Goal: Feedback & Contribution: Leave review/rating

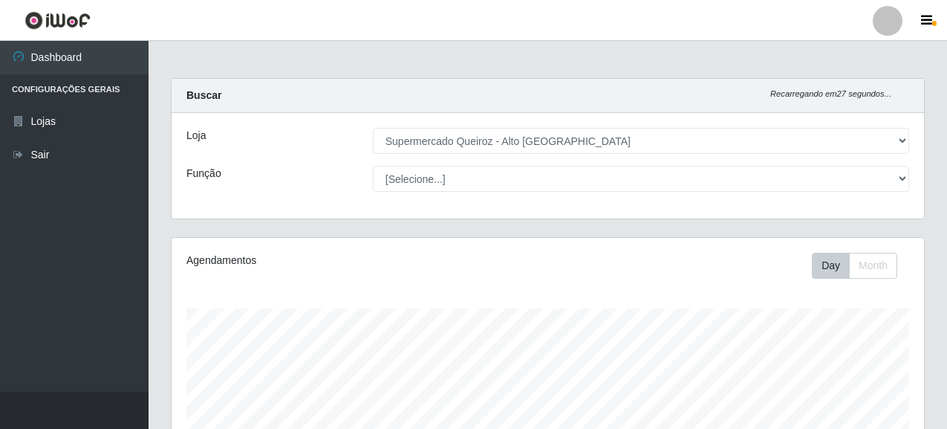
select select "496"
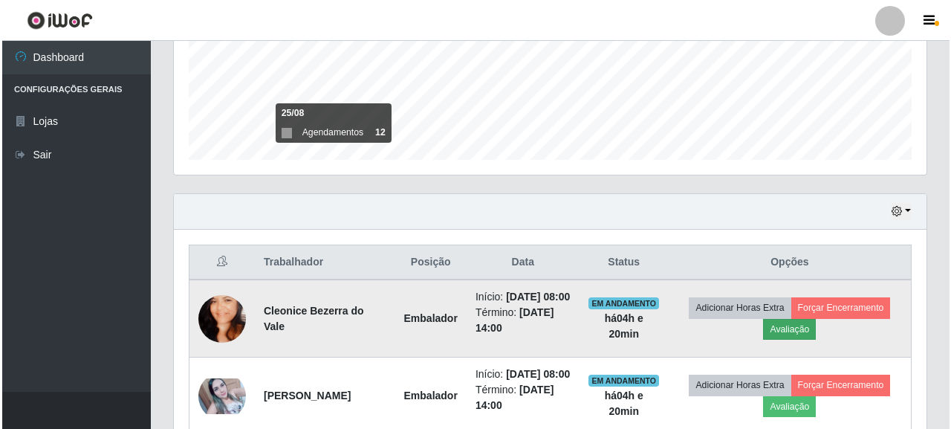
scroll to position [308, 752]
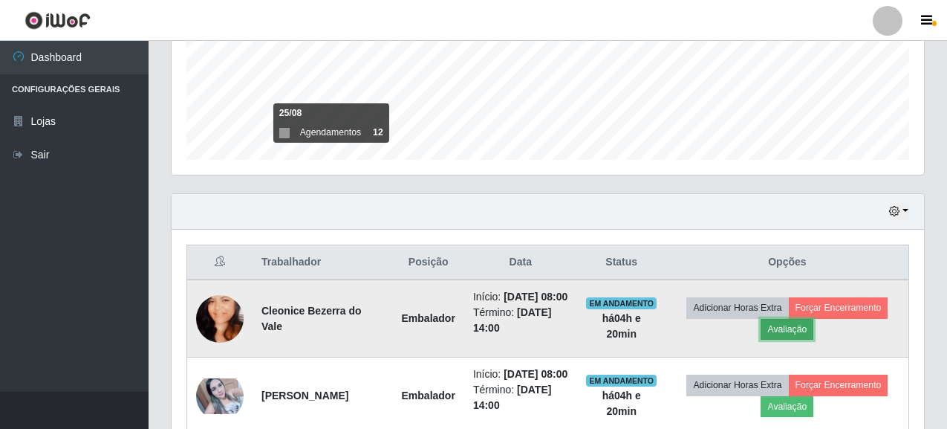
click at [806, 339] on button "Avaliação" at bounding box center [786, 329] width 53 height 21
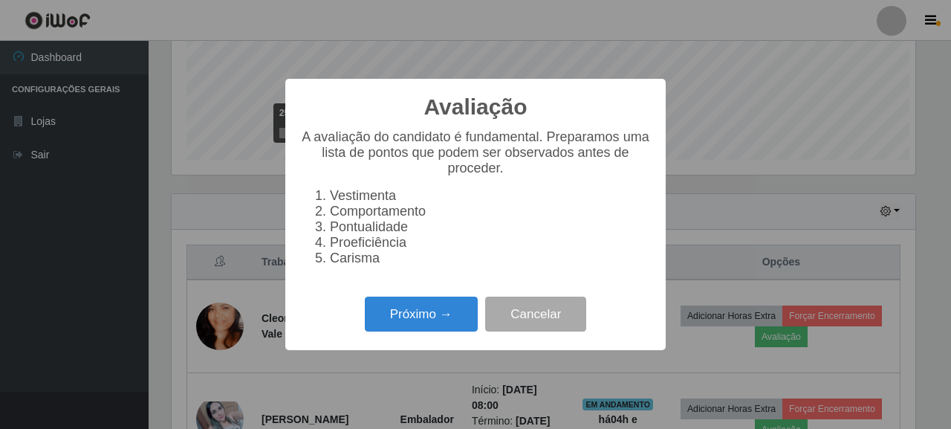
scroll to position [308, 743]
click at [443, 319] on button "Próximo →" at bounding box center [421, 313] width 113 height 35
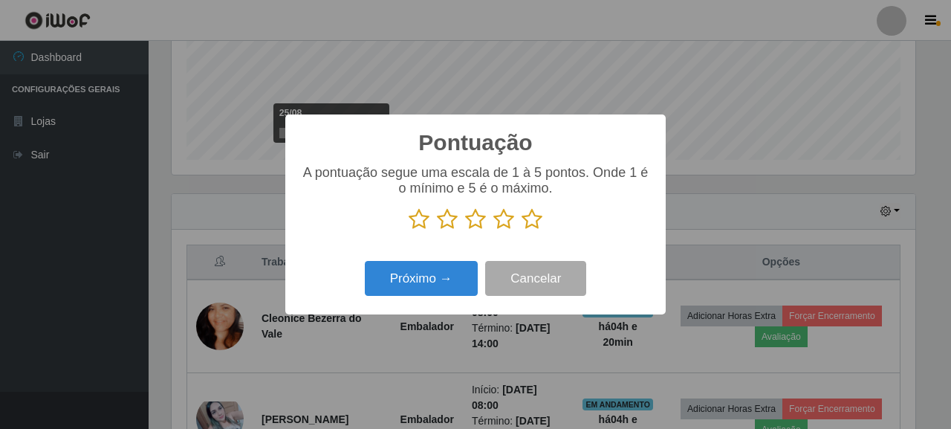
scroll to position [742366, 741931]
click at [531, 229] on icon at bounding box center [531, 219] width 21 height 22
click at [521, 230] on input "radio" at bounding box center [521, 230] width 0 height 0
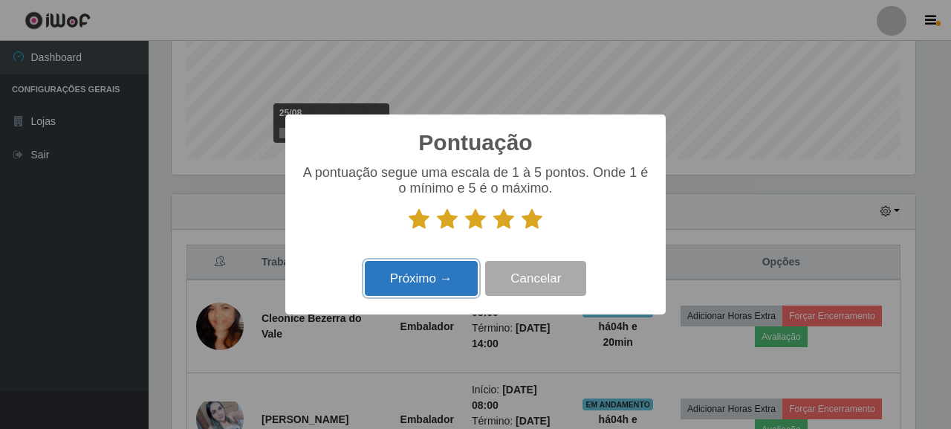
click at [471, 273] on button "Próximo →" at bounding box center [421, 278] width 113 height 35
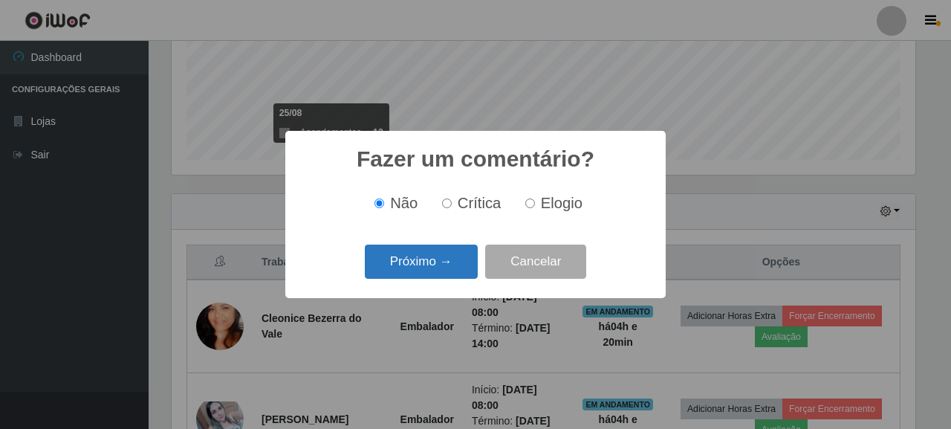
click at [455, 276] on button "Próximo →" at bounding box center [421, 261] width 113 height 35
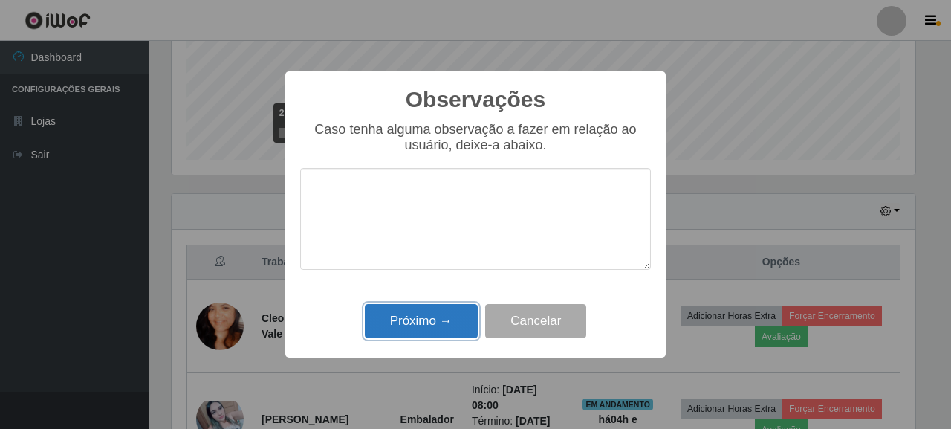
click at [417, 312] on button "Próximo →" at bounding box center [421, 321] width 113 height 35
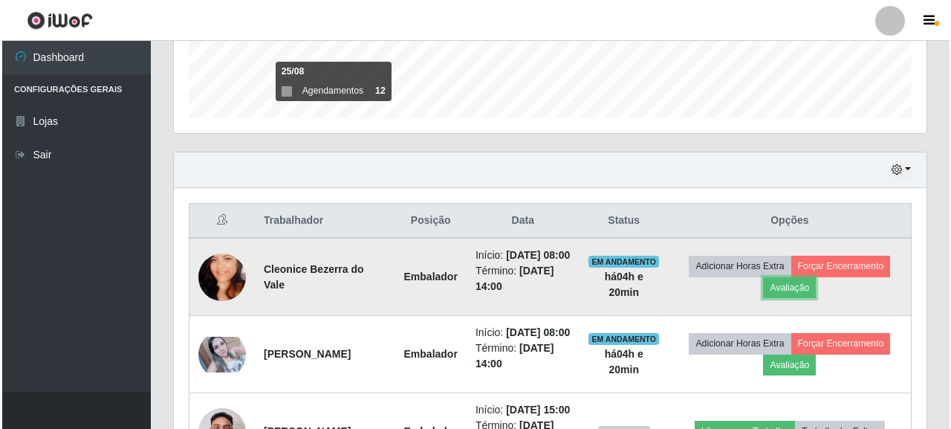
scroll to position [520, 0]
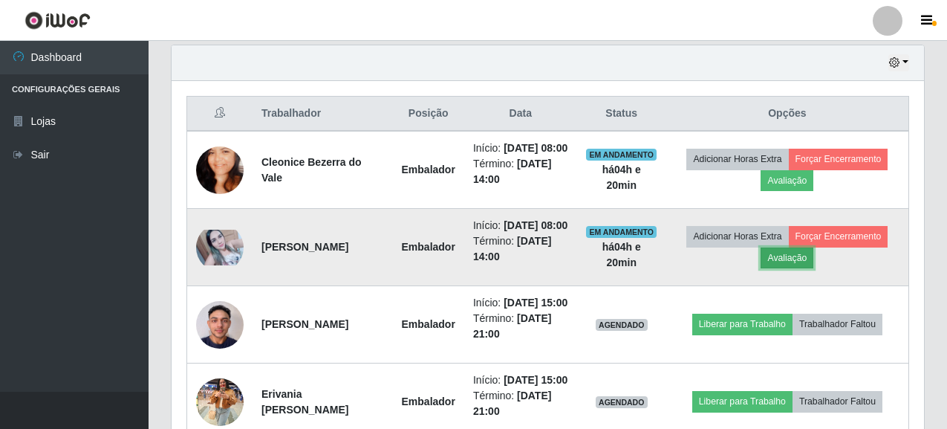
click at [798, 268] on button "Avaliação" at bounding box center [786, 257] width 53 height 21
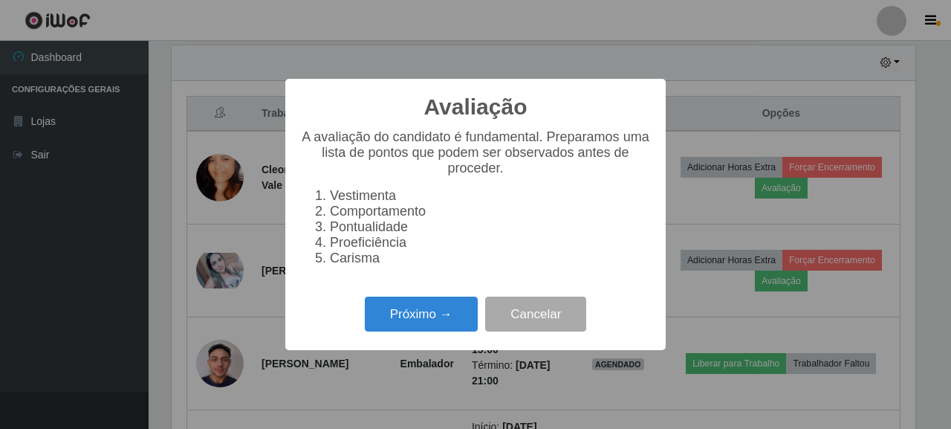
scroll to position [308, 743]
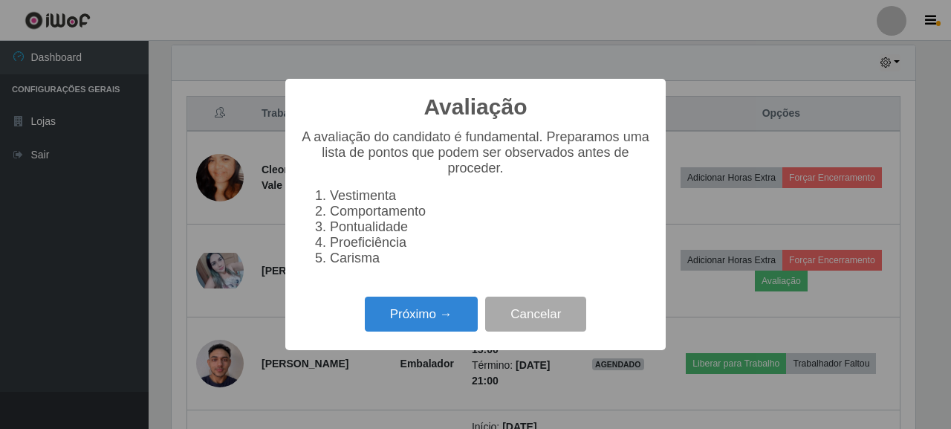
click at [455, 350] on div "Avaliação × A avaliação do candidato é fundamental. Preparamos uma lista de pon…" at bounding box center [475, 214] width 380 height 271
click at [382, 323] on button "Próximo →" at bounding box center [421, 313] width 113 height 35
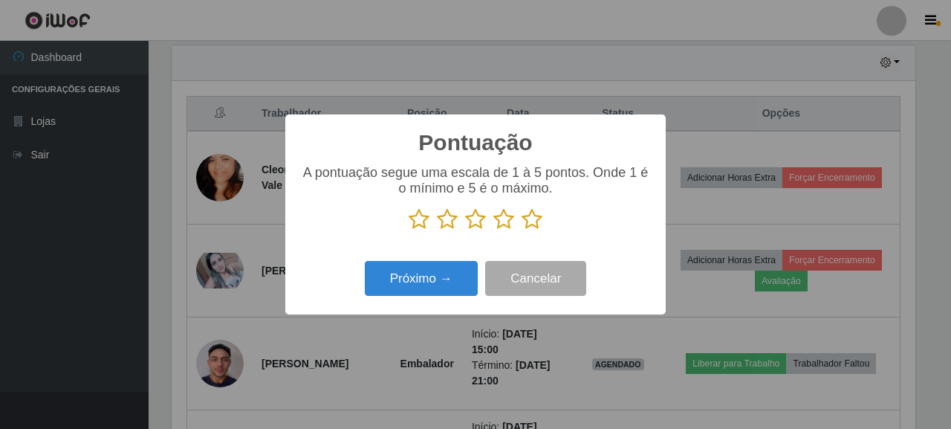
scroll to position [742366, 741931]
click at [527, 215] on icon at bounding box center [531, 219] width 21 height 22
click at [521, 230] on input "radio" at bounding box center [521, 230] width 0 height 0
click at [440, 251] on div "Pontuação × A pontuação segue uma escala de 1 à 5 pontos. Onde 1 é o mínimo e 5…" at bounding box center [475, 214] width 380 height 200
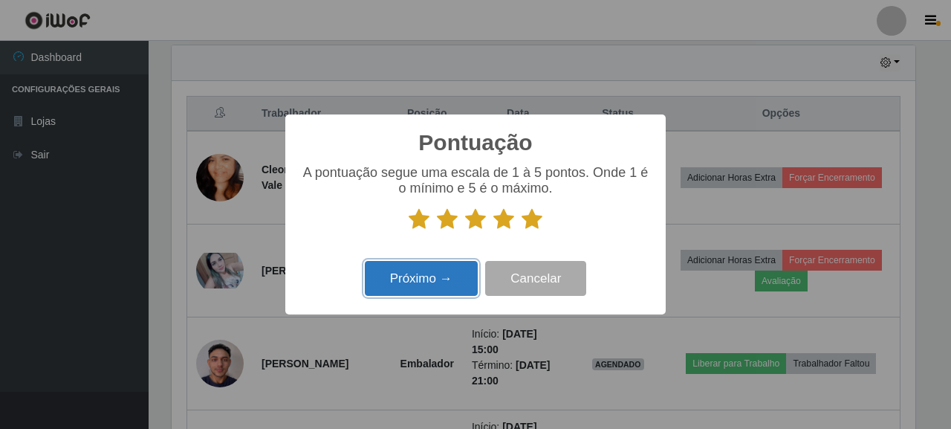
click at [418, 270] on button "Próximo →" at bounding box center [421, 278] width 113 height 35
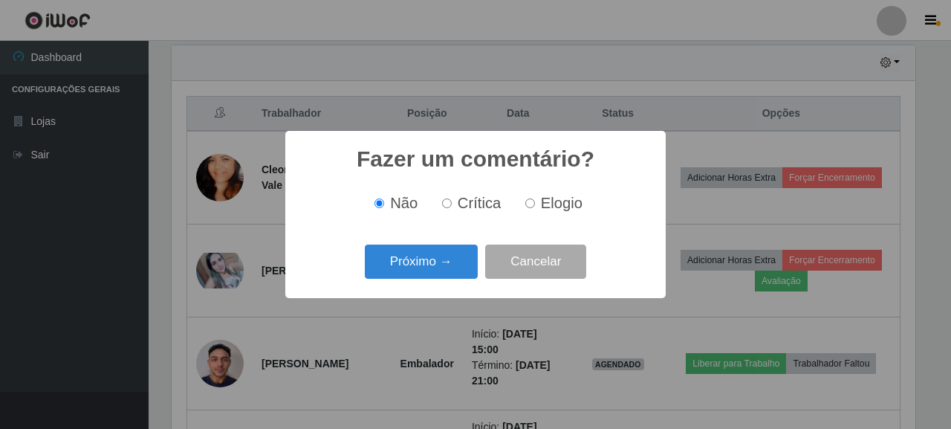
click at [418, 270] on button "Próximo →" at bounding box center [421, 261] width 113 height 35
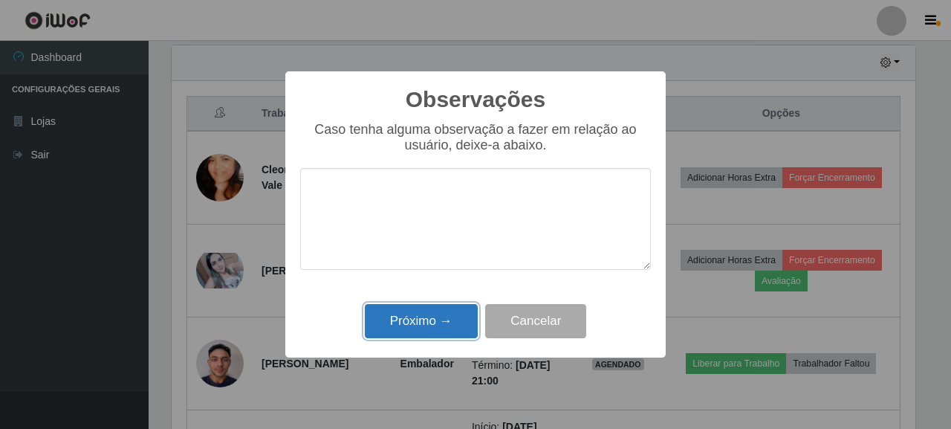
click at [427, 311] on button "Próximo →" at bounding box center [421, 321] width 113 height 35
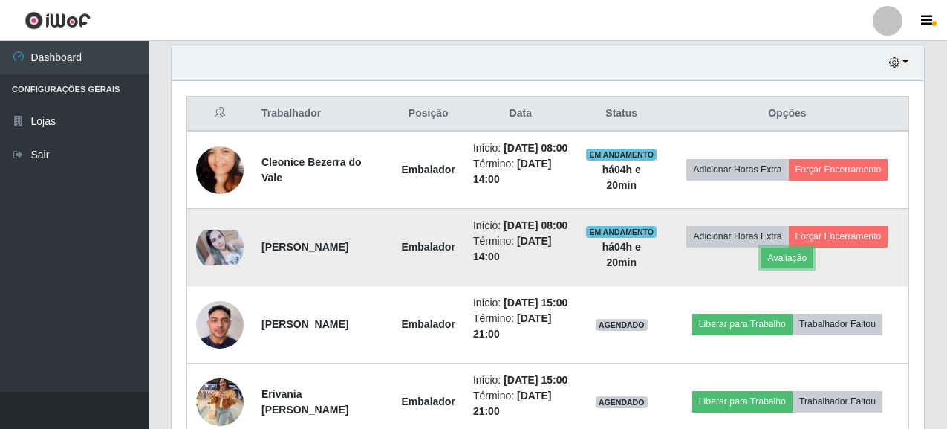
scroll to position [665, 0]
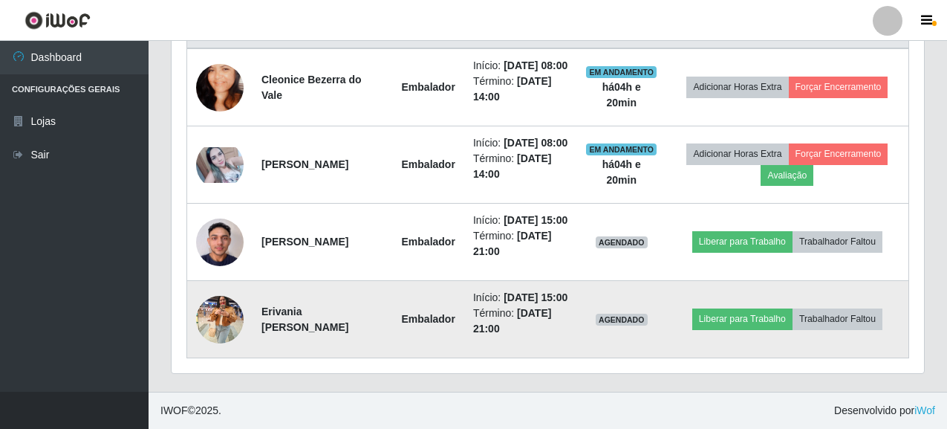
click at [227, 293] on img at bounding box center [220, 318] width 48 height 63
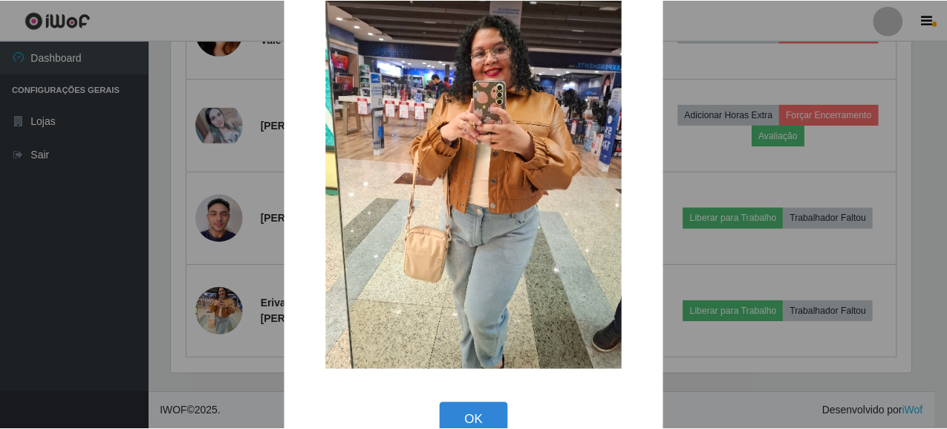
scroll to position [97, 0]
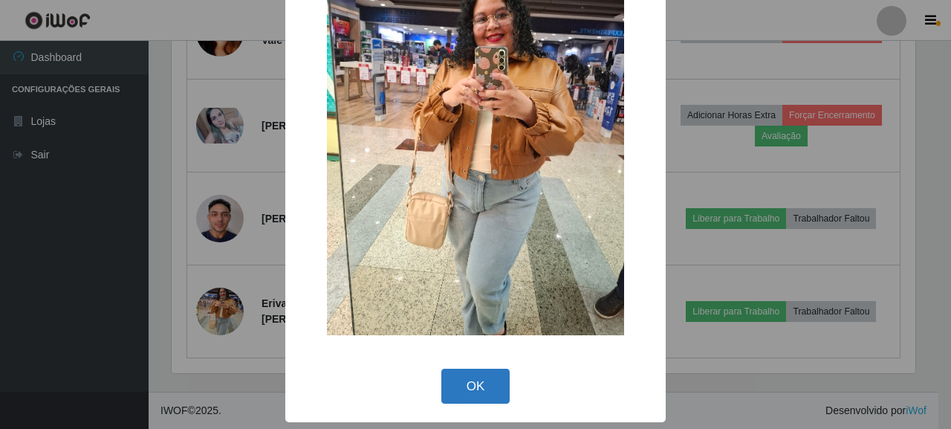
click at [495, 374] on button "OK" at bounding box center [475, 385] width 69 height 35
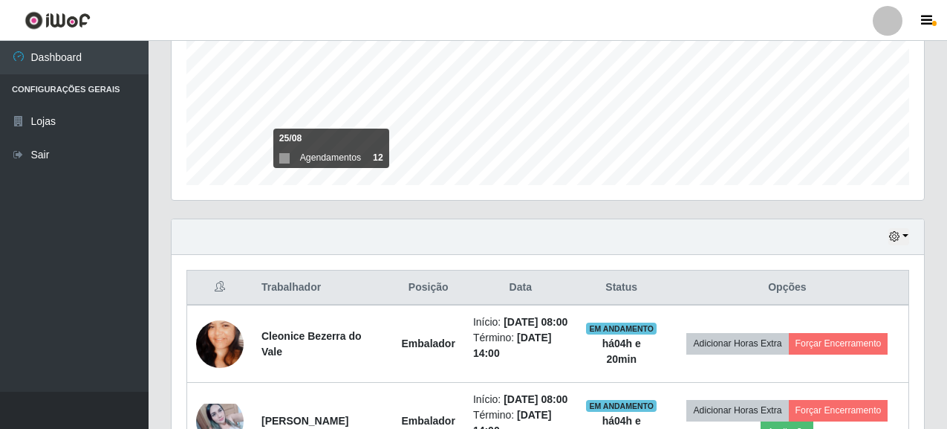
scroll to position [223, 0]
